Goal: Task Accomplishment & Management: Use online tool/utility

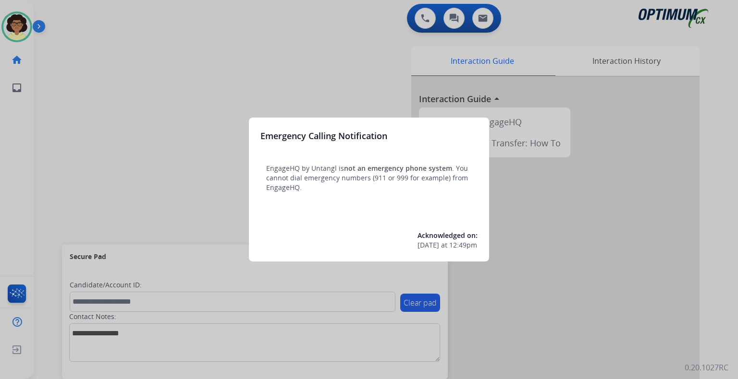
click at [540, 219] on div at bounding box center [369, 189] width 738 height 379
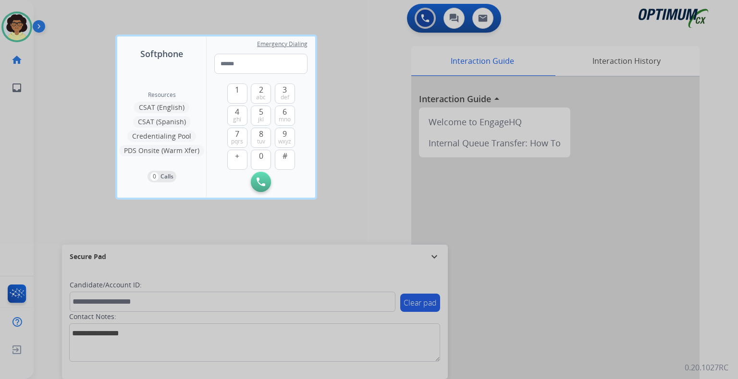
click at [501, 279] on div at bounding box center [369, 189] width 738 height 379
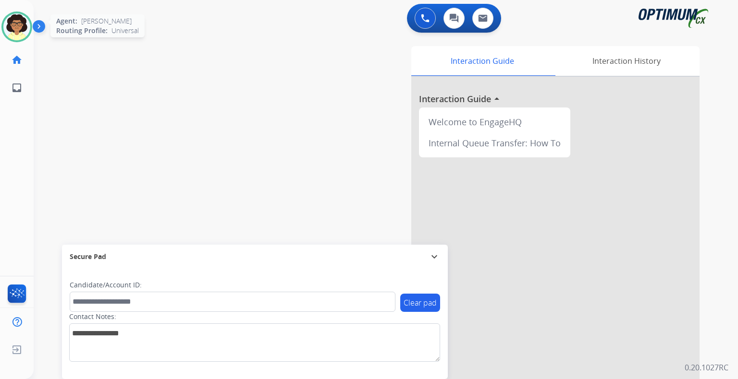
click at [31, 34] on div "Agent: [PERSON_NAME] Profile: Universal" at bounding box center [16, 27] width 31 height 31
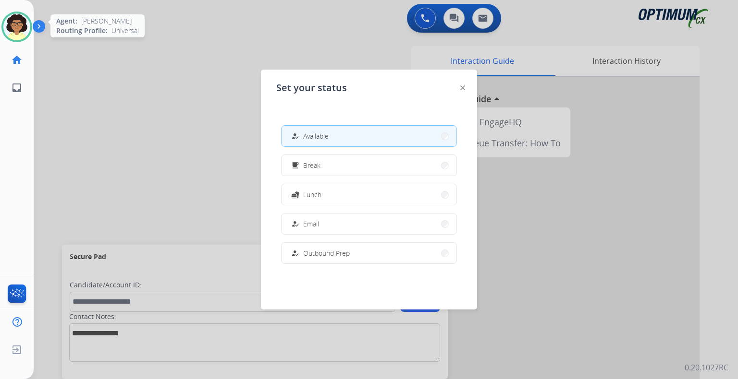
click at [31, 34] on div "Agent: [PERSON_NAME] Profile: Universal" at bounding box center [16, 27] width 31 height 31
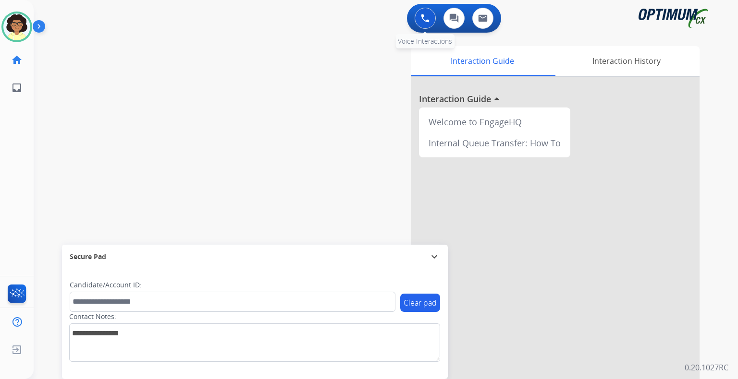
click at [423, 19] on img at bounding box center [425, 18] width 9 height 9
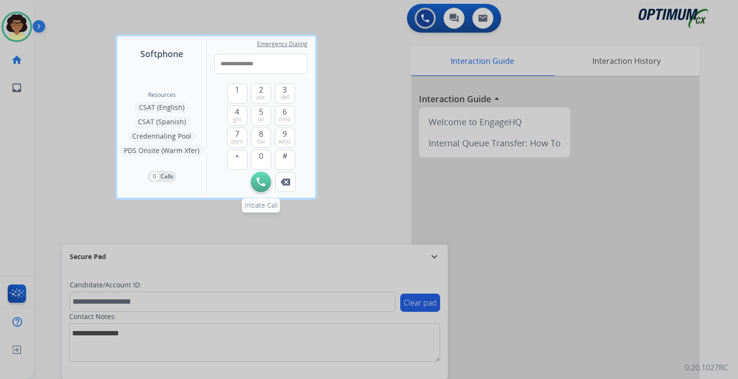
type input "**********"
click at [259, 186] on img at bounding box center [260, 182] width 9 height 9
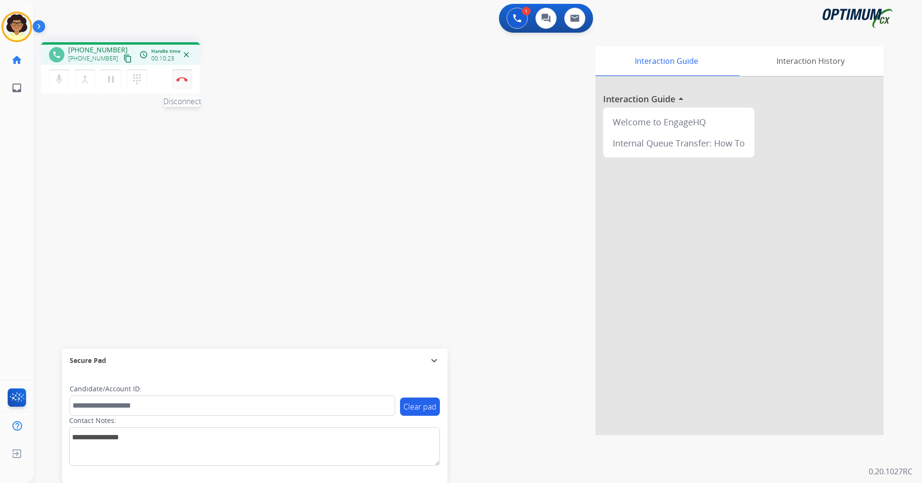
click at [181, 76] on button "Disconnect" at bounding box center [182, 79] width 20 height 20
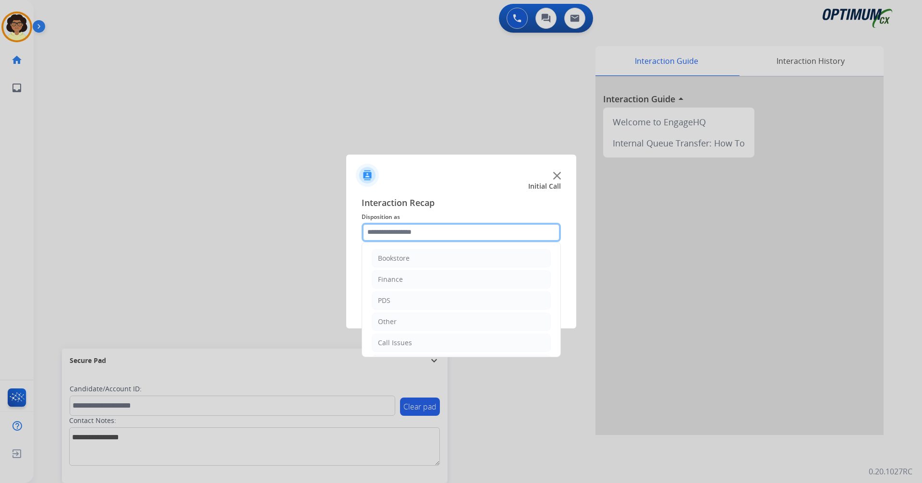
click at [537, 235] on input "text" at bounding box center [461, 232] width 199 height 19
click at [431, 313] on li "Other" at bounding box center [461, 322] width 179 height 18
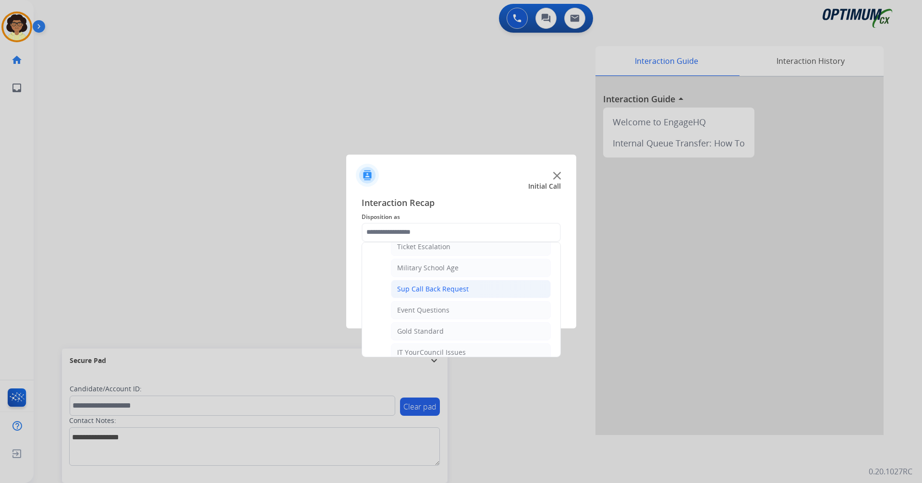
click at [437, 288] on div "Sup Call Back Request" at bounding box center [433, 289] width 72 height 10
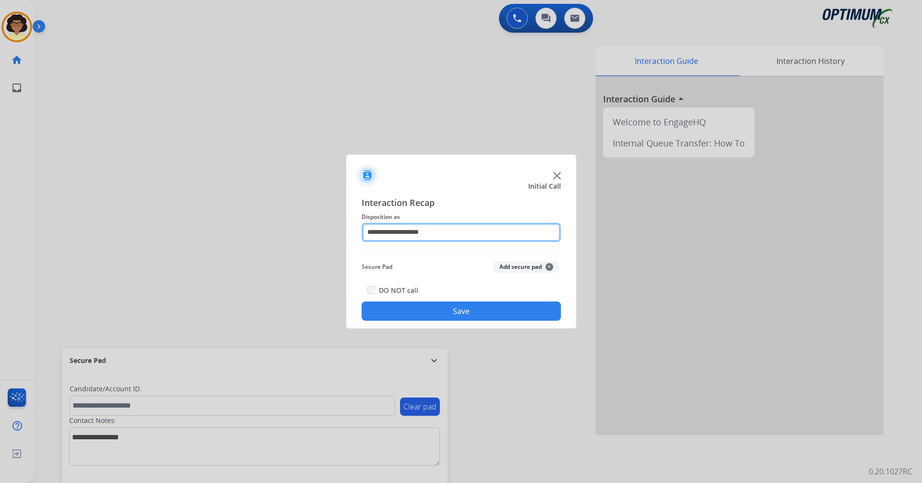
click at [448, 236] on input "**********" at bounding box center [461, 232] width 199 height 19
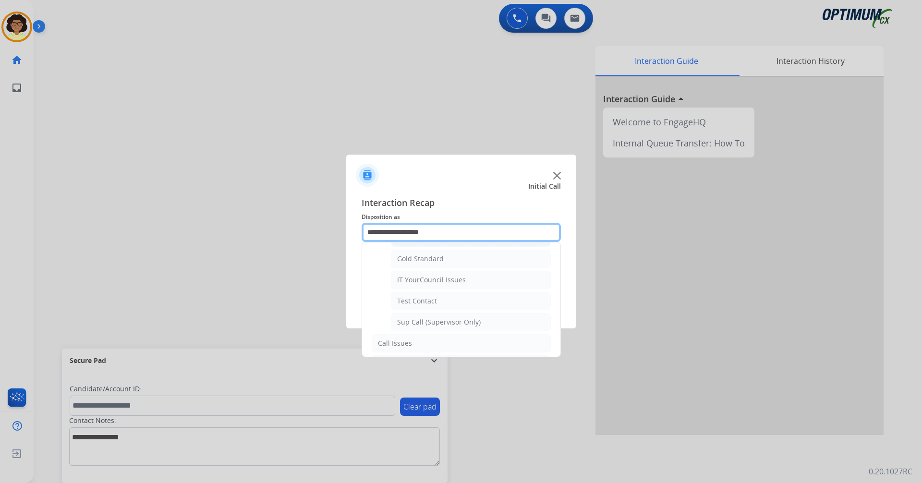
scroll to position [192, 0]
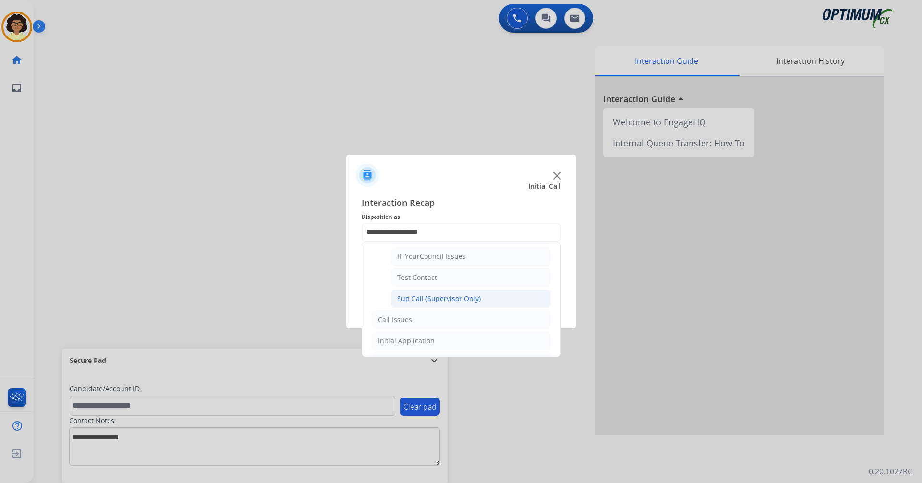
click at [452, 301] on div "Sup Call (Supervisor Only)" at bounding box center [439, 299] width 84 height 10
type input "**********"
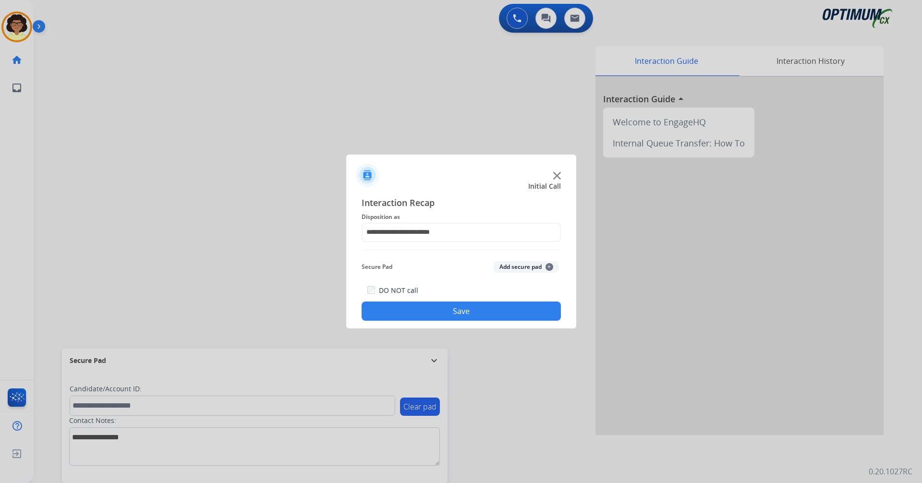
click at [452, 311] on button "Save" at bounding box center [461, 311] width 199 height 19
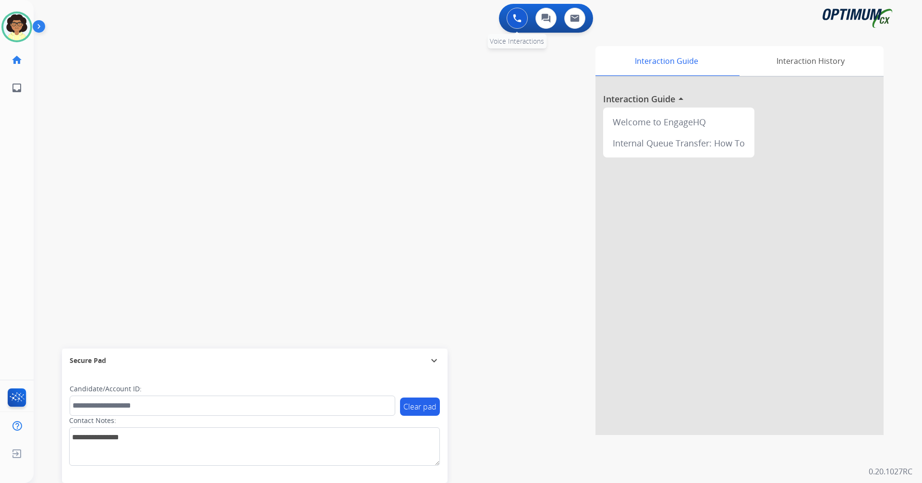
click at [517, 20] on img at bounding box center [517, 18] width 9 height 9
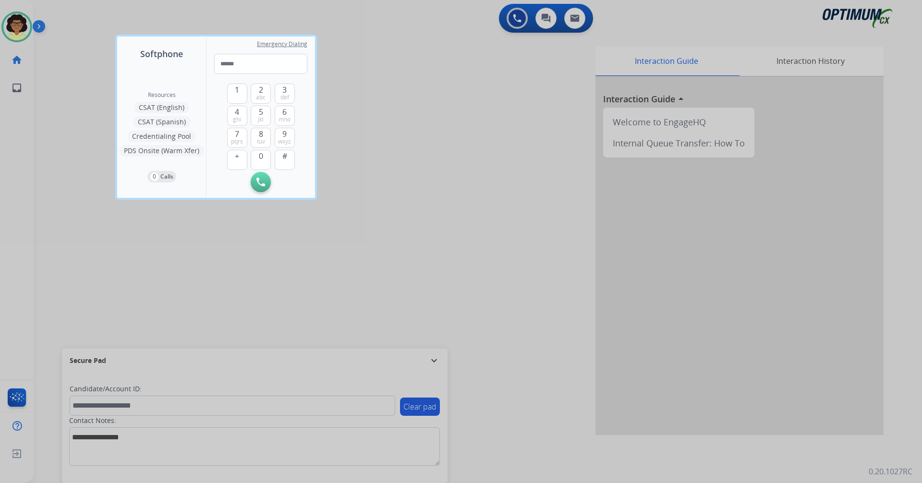
type input "**********"
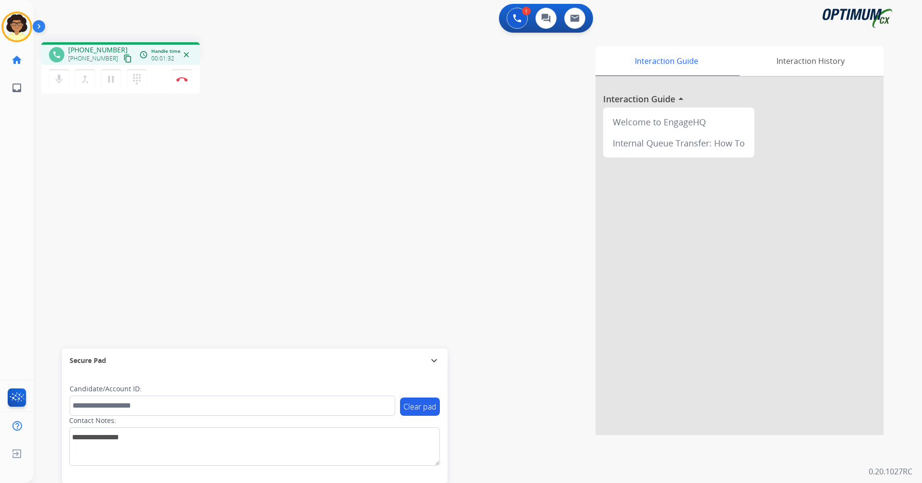
drag, startPoint x: 183, startPoint y: 77, endPoint x: 227, endPoint y: 92, distance: 45.6
click at [183, 77] on img at bounding box center [182, 79] width 12 height 5
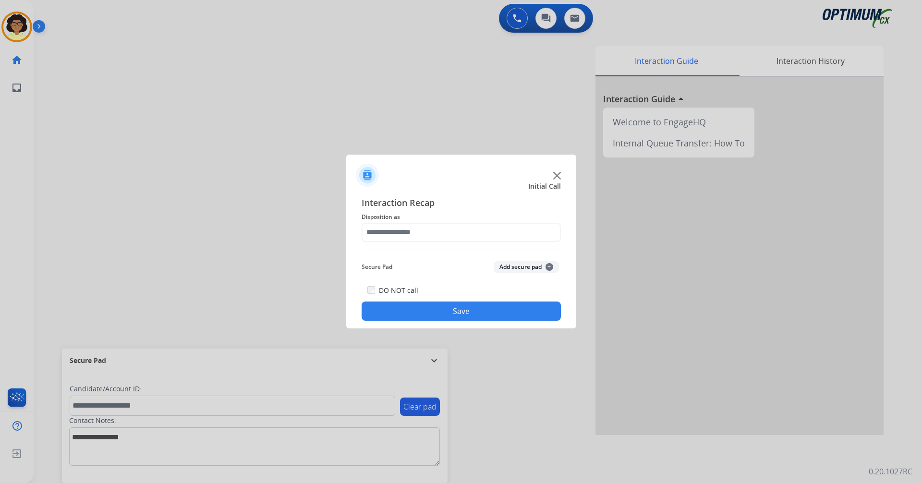
click at [556, 172] on img at bounding box center [557, 176] width 8 height 8
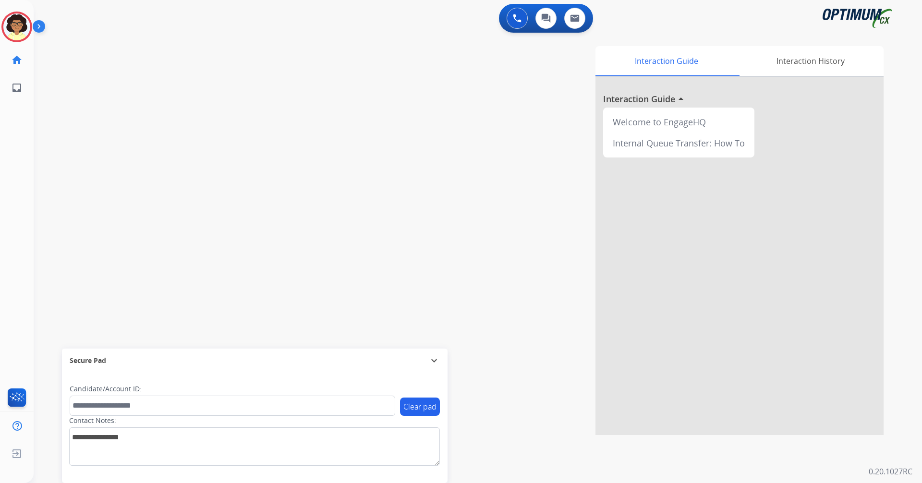
click at [203, 262] on div "swap_horiz Break voice bridge close_fullscreen Connect 3-Way Call merge_type Se…" at bounding box center [466, 235] width 865 height 400
click at [558, 379] on div "0 Voice Interactions 0 Chat Interactions 0 Email Interactions swap_horiz Break …" at bounding box center [478, 241] width 888 height 483
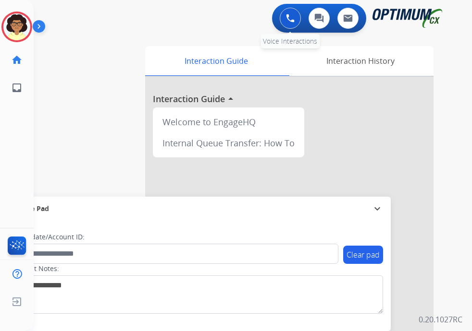
click at [291, 13] on button at bounding box center [289, 18] width 21 height 21
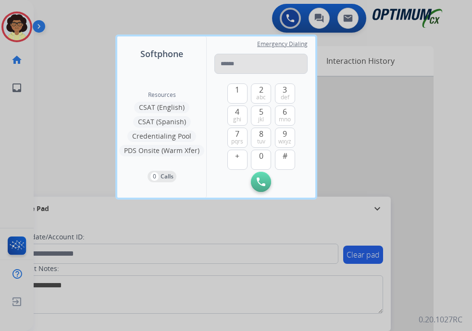
click at [248, 65] on input "tel" at bounding box center [260, 64] width 93 height 20
type input "**********"
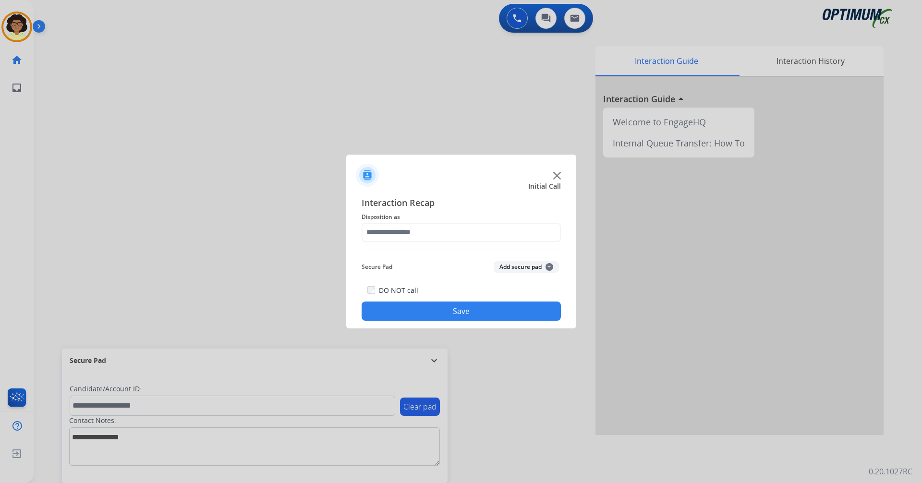
click at [556, 173] on img at bounding box center [557, 176] width 8 height 8
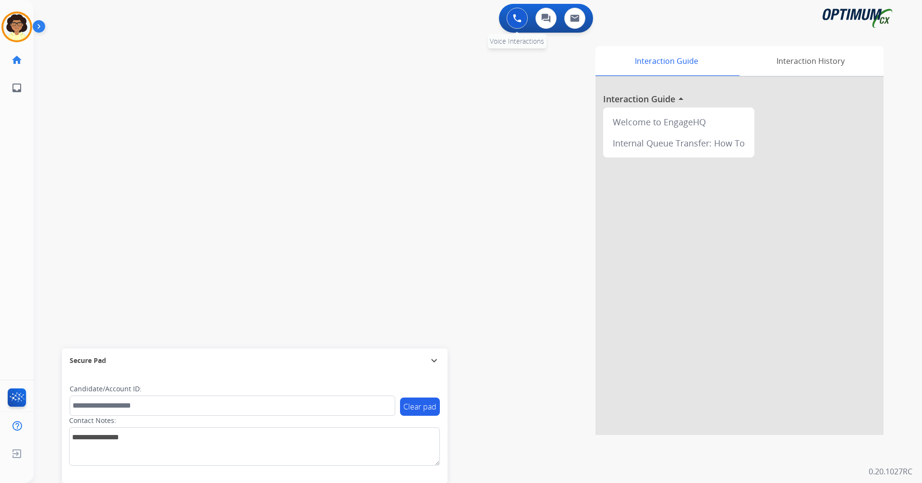
click at [519, 21] on img at bounding box center [517, 18] width 9 height 9
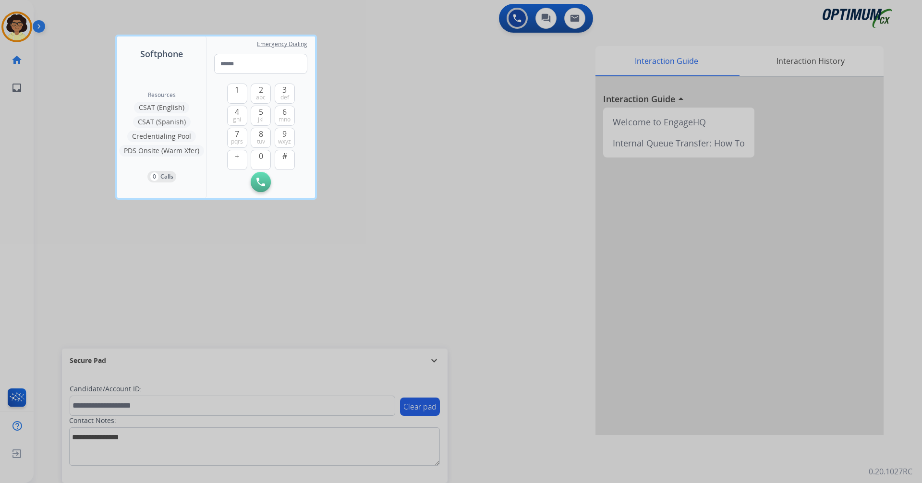
type input "**********"
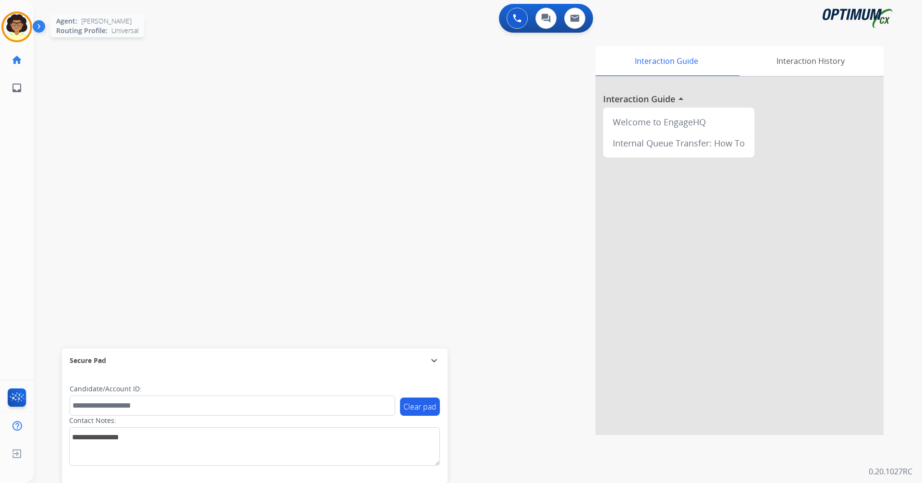
click at [23, 24] on img at bounding box center [16, 26] width 27 height 27
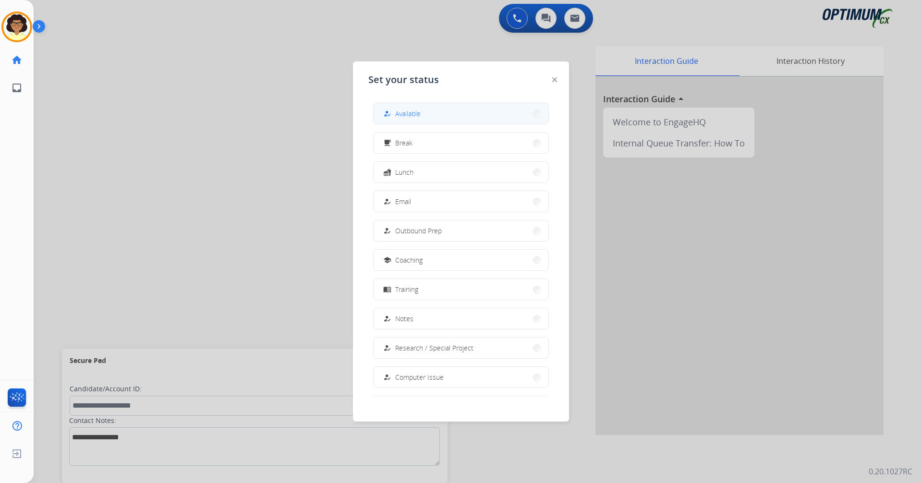
click at [405, 116] on span "Available" at bounding box center [407, 114] width 25 height 10
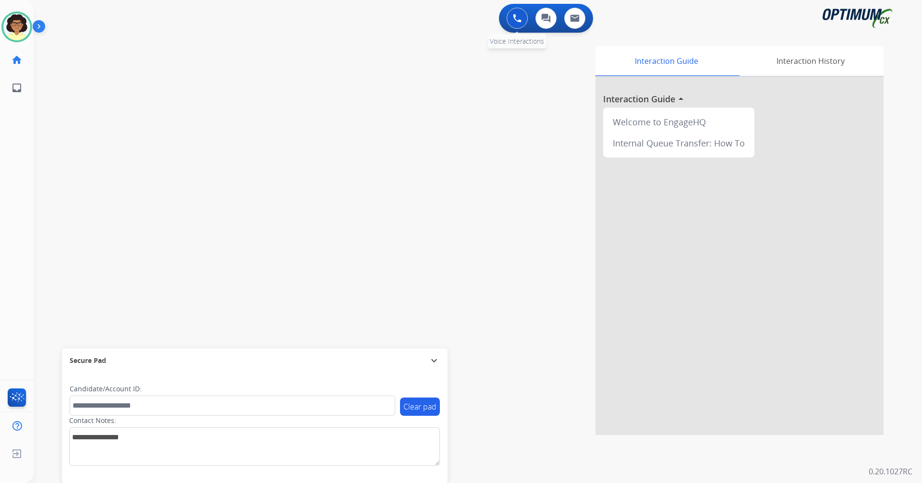
click at [516, 18] on img at bounding box center [517, 18] width 9 height 9
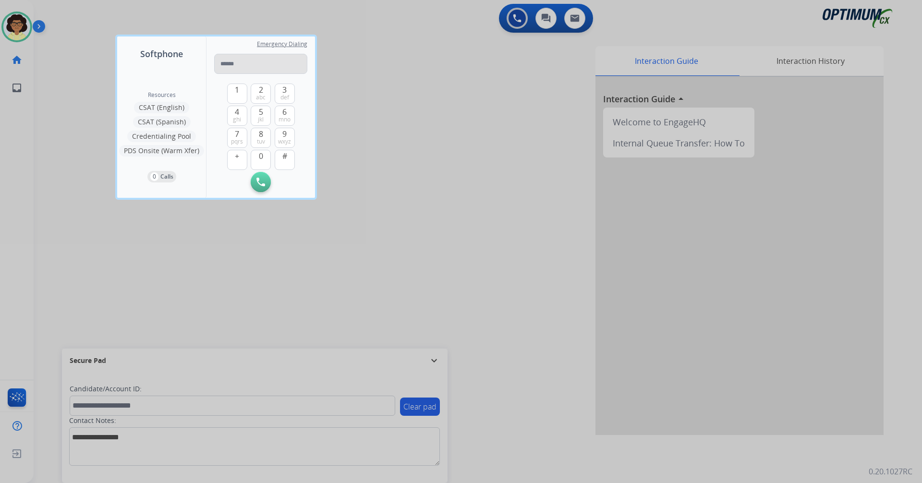
click at [265, 62] on input "tel" at bounding box center [260, 64] width 93 height 20
type input "**********"
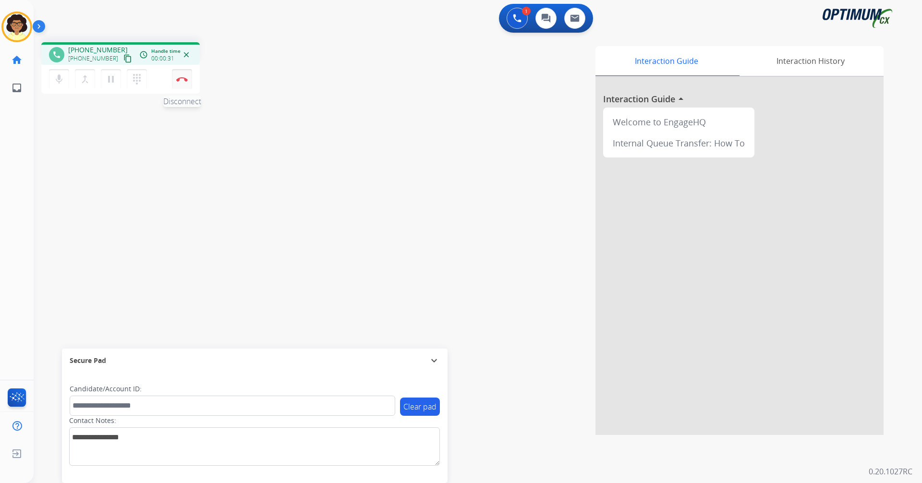
click at [179, 77] on img at bounding box center [182, 79] width 12 height 5
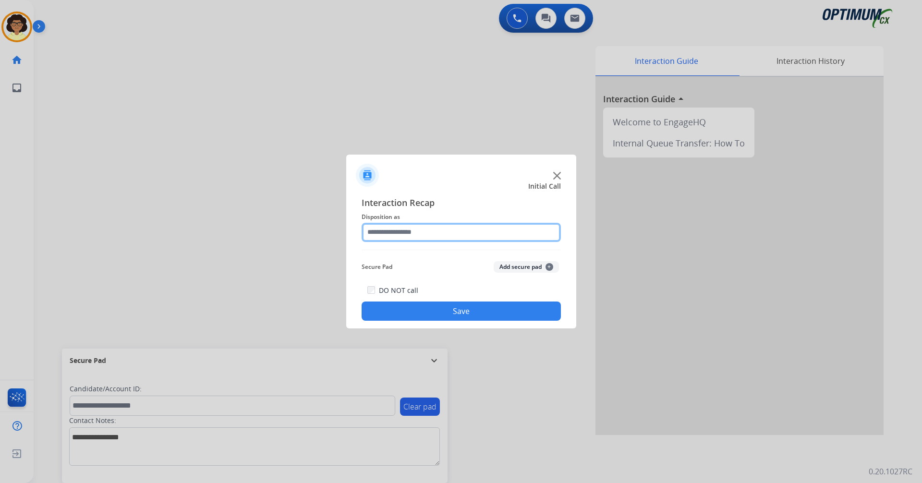
click at [520, 241] on input "text" at bounding box center [461, 232] width 199 height 19
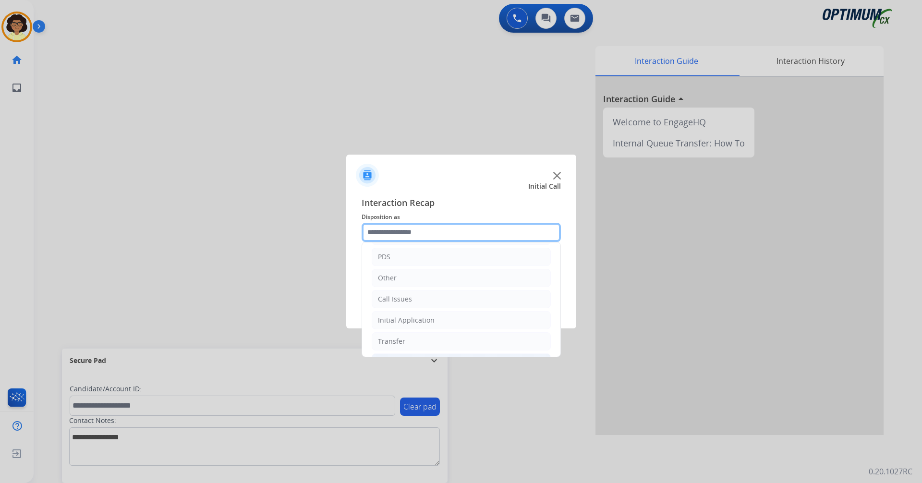
scroll to position [65, 0]
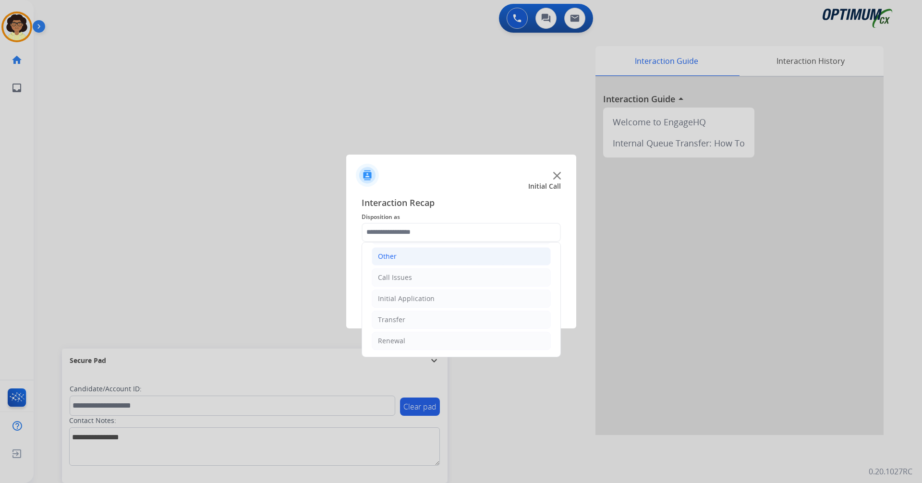
click at [414, 261] on li "Other" at bounding box center [461, 256] width 179 height 18
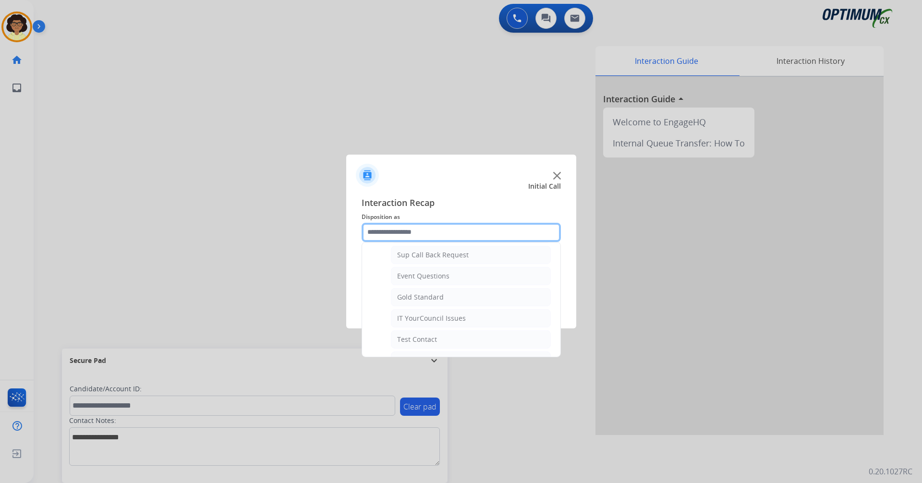
scroll to position [161, 0]
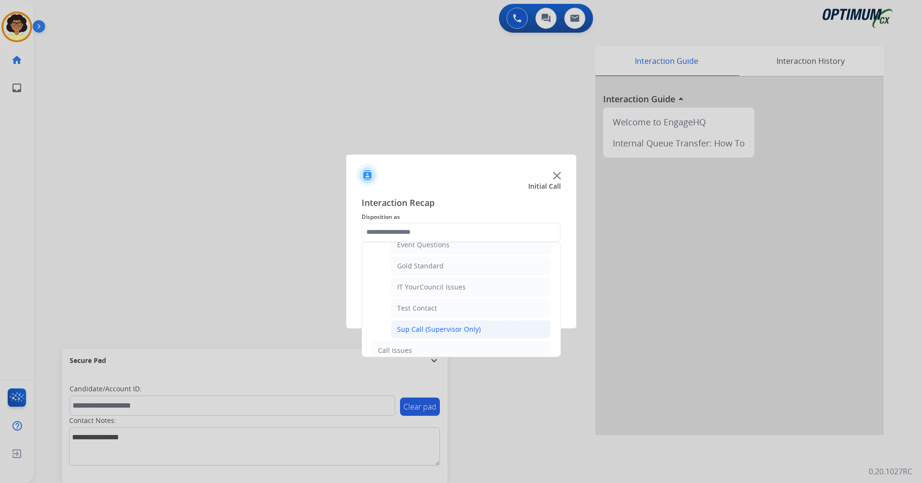
click at [466, 330] on div "Sup Call (Supervisor Only)" at bounding box center [439, 330] width 84 height 10
type input "**********"
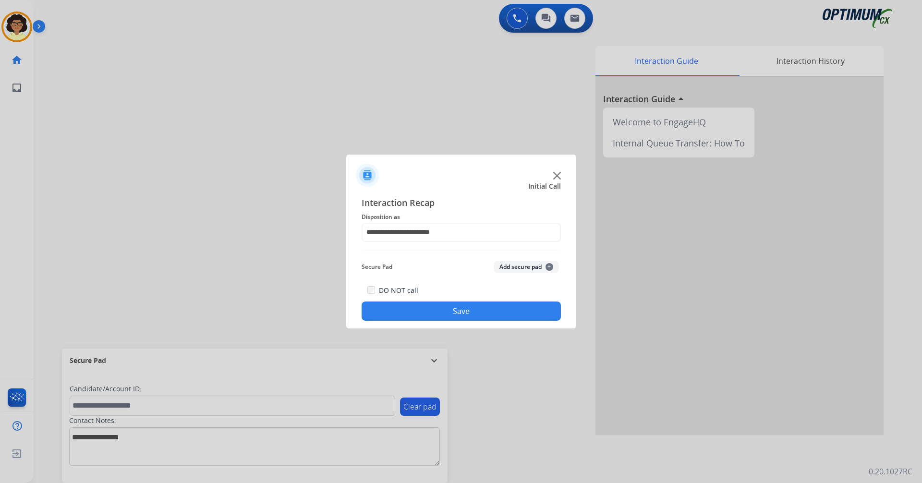
click at [461, 315] on button "Save" at bounding box center [461, 311] width 199 height 19
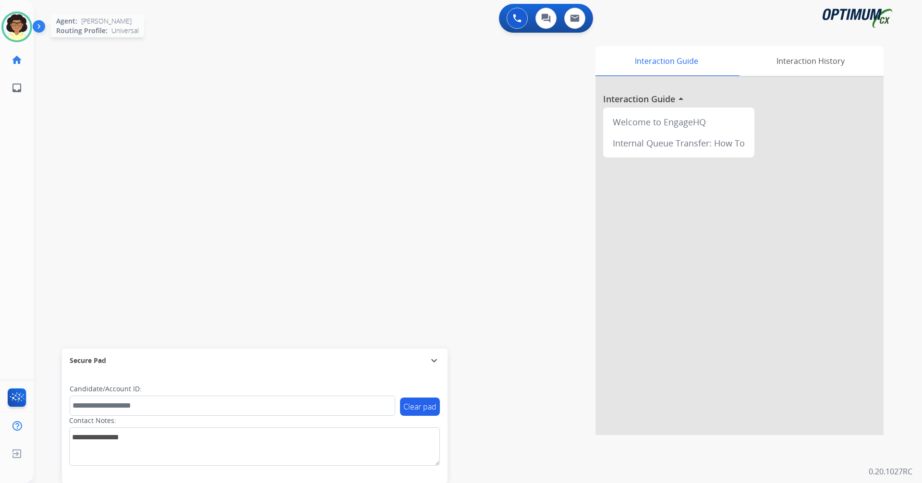
click at [29, 27] on img at bounding box center [16, 26] width 27 height 27
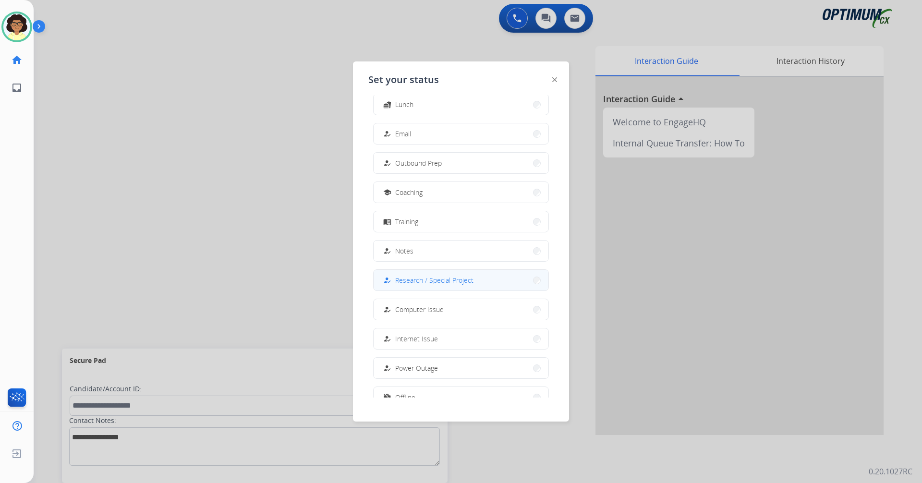
scroll to position [91, 0]
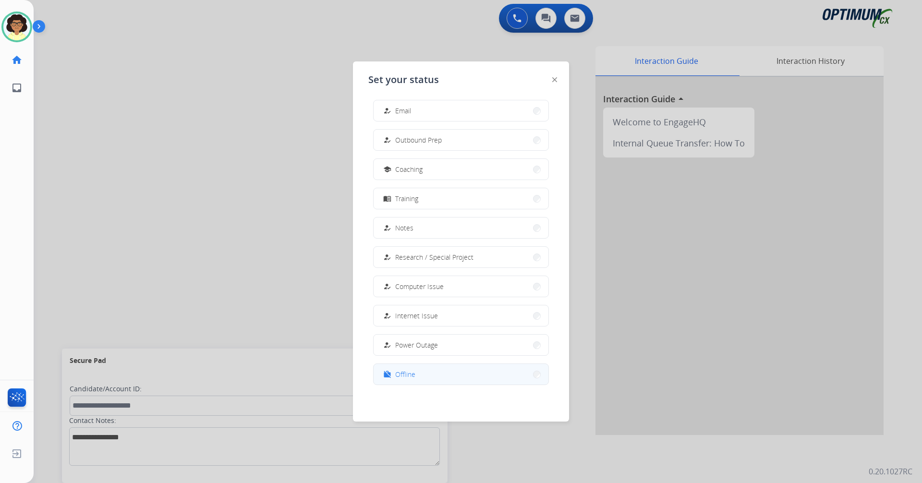
click at [451, 366] on button "work_off Offline" at bounding box center [461, 374] width 175 height 21
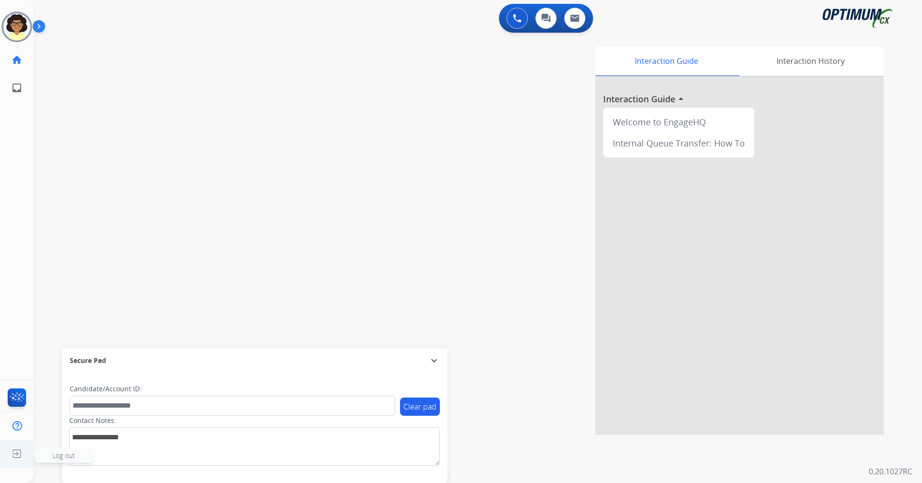
click at [18, 379] on img at bounding box center [16, 454] width 17 height 18
